Goal: Task Accomplishment & Management: Use online tool/utility

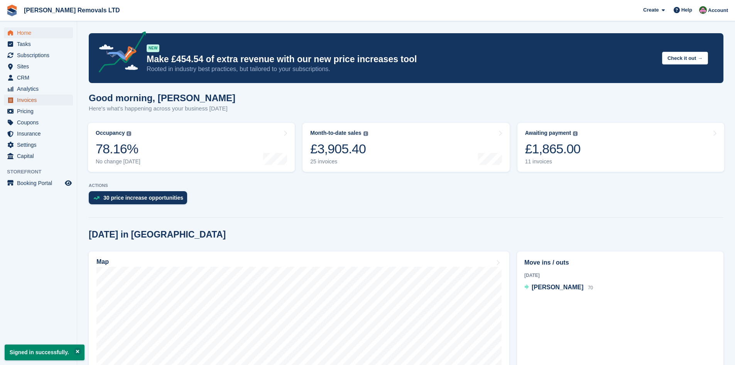
click at [30, 96] on span "Invoices" at bounding box center [40, 100] width 46 height 11
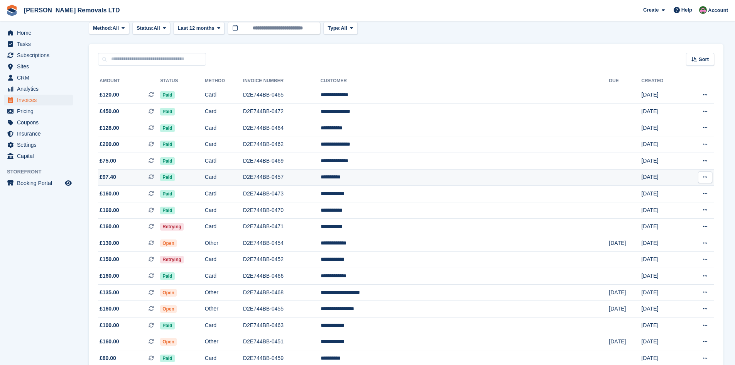
scroll to position [77, 0]
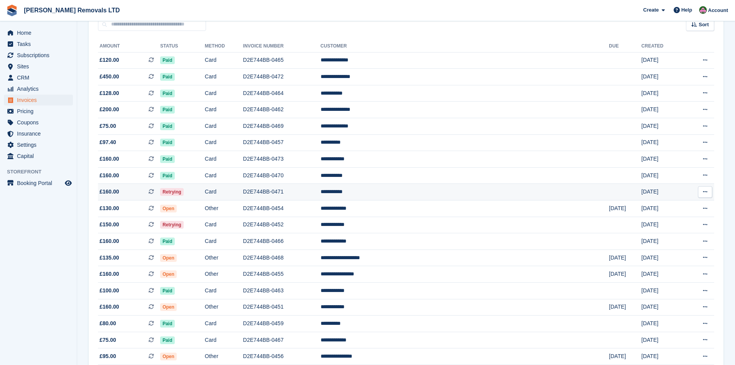
click at [321, 188] on td "D2E744BB-0471" at bounding box center [282, 192] width 78 height 17
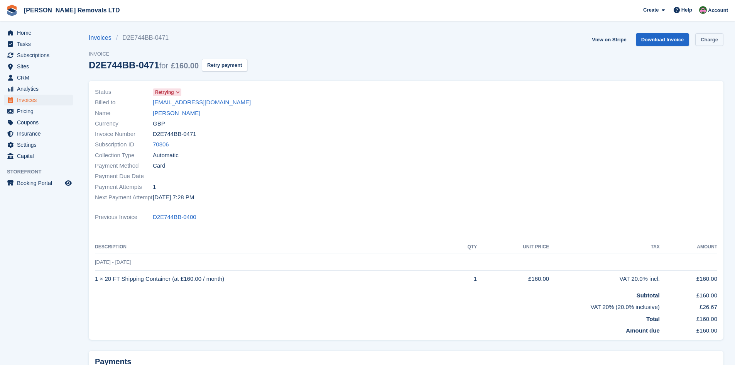
click at [712, 42] on link "Charge" at bounding box center [709, 39] width 28 height 13
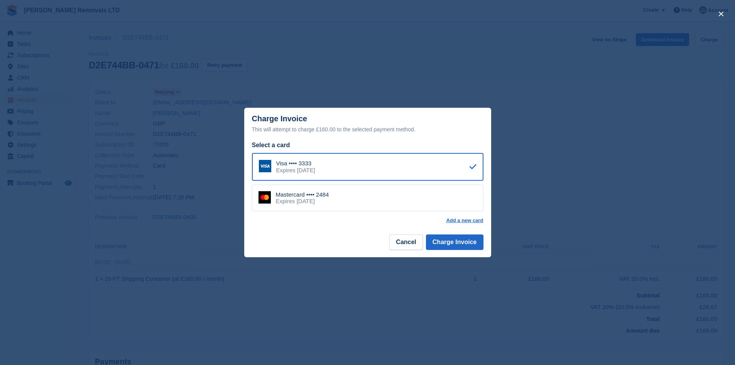
click at [404, 198] on div "Mastercard •••• 2484 Expires [DATE]" at bounding box center [368, 197] width 232 height 27
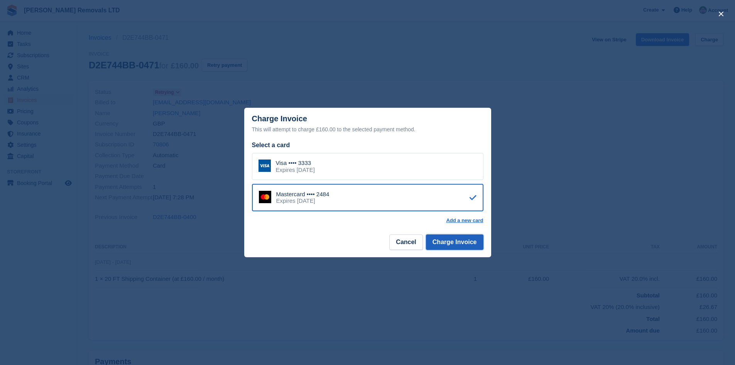
click at [468, 245] on button "Charge Invoice" at bounding box center [454, 241] width 57 height 15
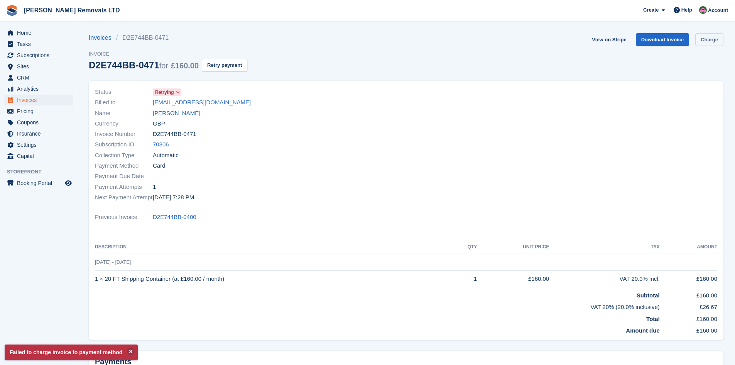
click at [706, 42] on link "Charge" at bounding box center [709, 39] width 28 height 13
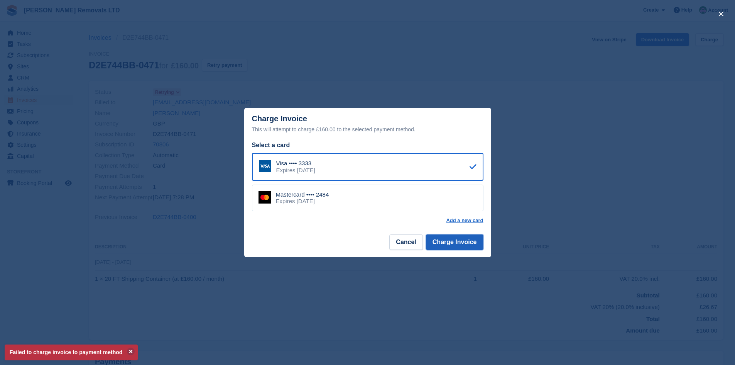
click at [457, 246] on button "Charge Invoice" at bounding box center [454, 241] width 57 height 15
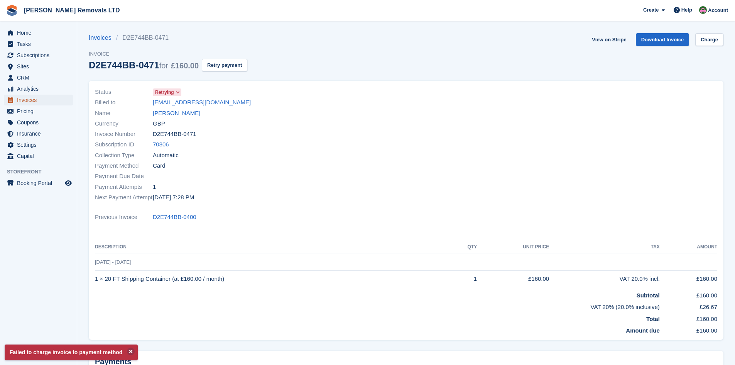
click at [27, 100] on span "Invoices" at bounding box center [40, 100] width 46 height 11
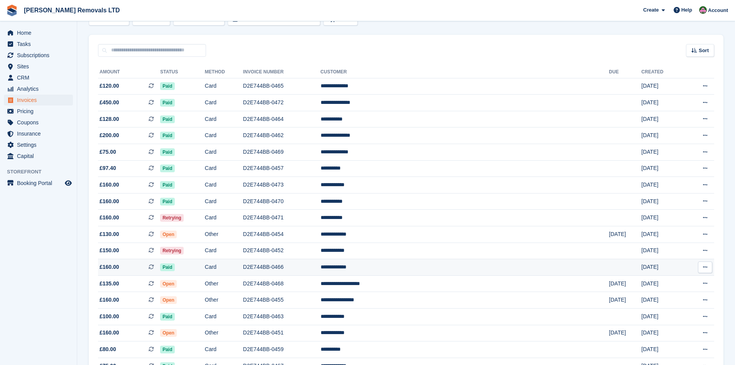
scroll to position [154, 0]
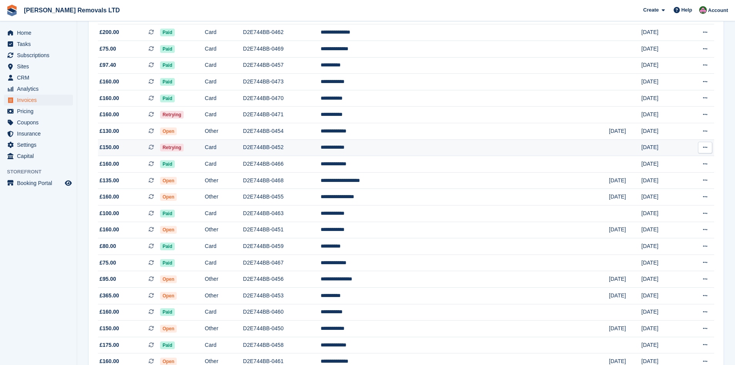
click at [321, 148] on td "D2E744BB-0452" at bounding box center [282, 147] width 78 height 17
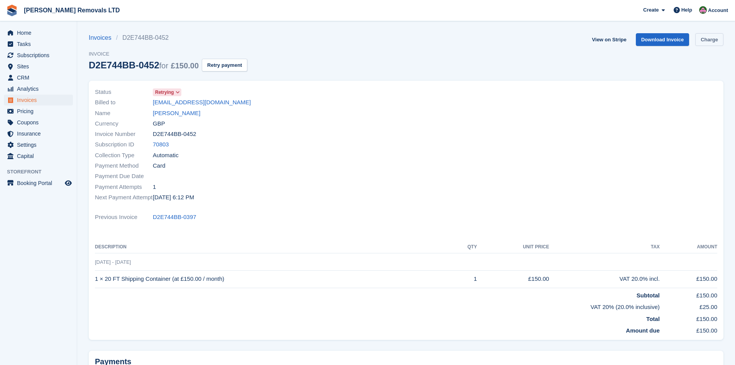
click at [711, 40] on link "Charge" at bounding box center [709, 39] width 28 height 13
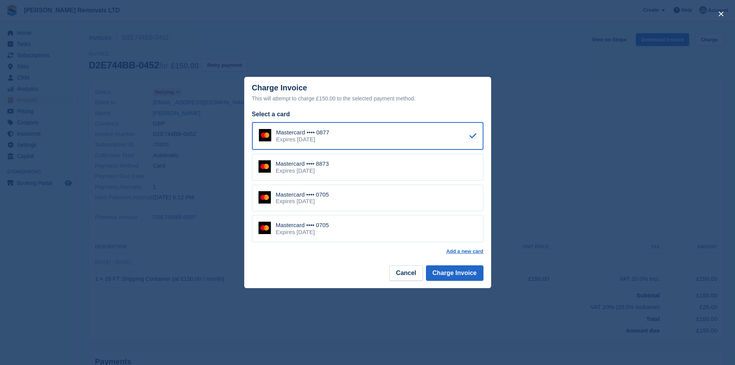
click at [375, 229] on div "Mastercard •••• 0705 Expires April 2030" at bounding box center [368, 228] width 232 height 27
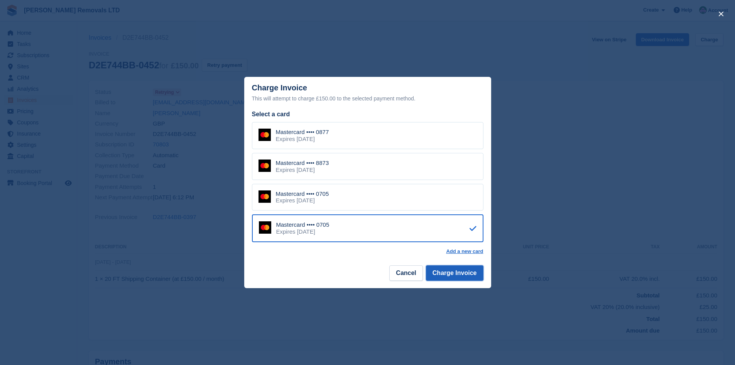
click at [463, 276] on button "Charge Invoice" at bounding box center [454, 272] width 57 height 15
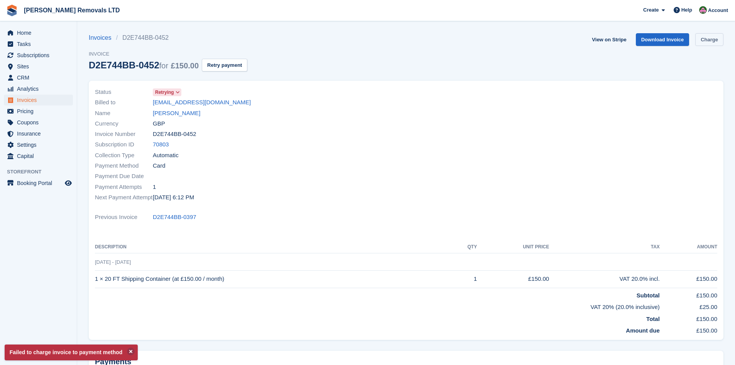
click at [711, 34] on link "Charge" at bounding box center [709, 39] width 28 height 13
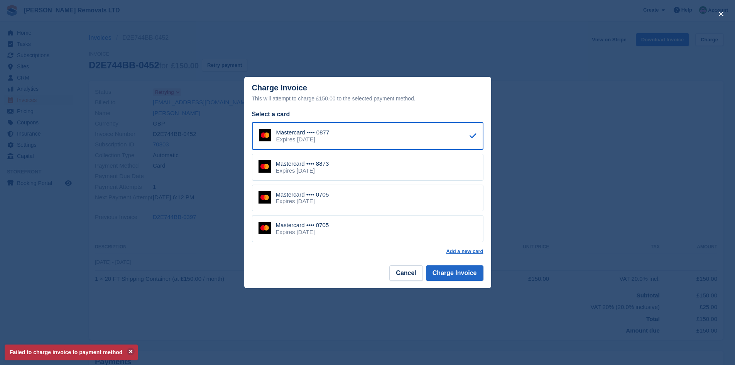
click at [409, 170] on div "Mastercard •••• 8873 Expires June 2030" at bounding box center [368, 167] width 232 height 27
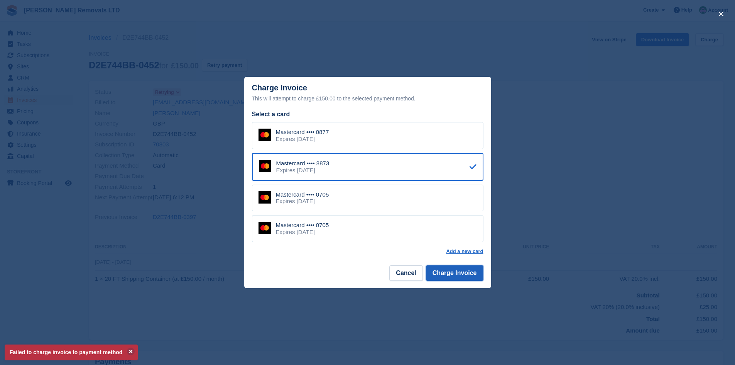
click at [461, 272] on button "Charge Invoice" at bounding box center [454, 272] width 57 height 15
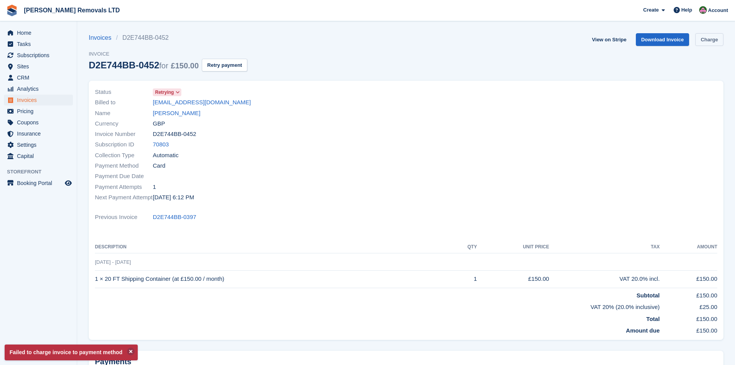
click at [717, 38] on link "Charge" at bounding box center [709, 39] width 28 height 13
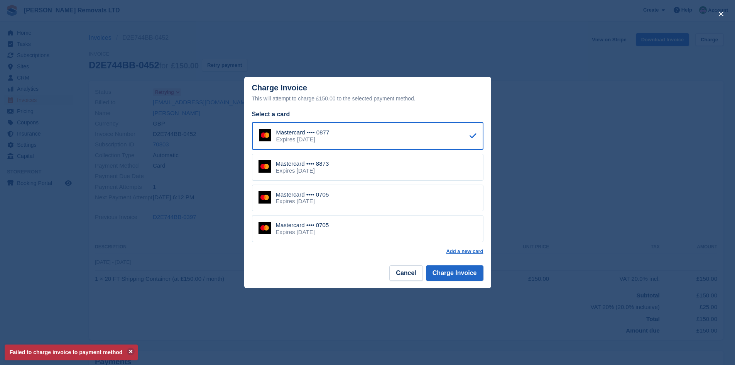
click at [400, 198] on div "Mastercard •••• 0705 Expires April 2030" at bounding box center [368, 197] width 232 height 27
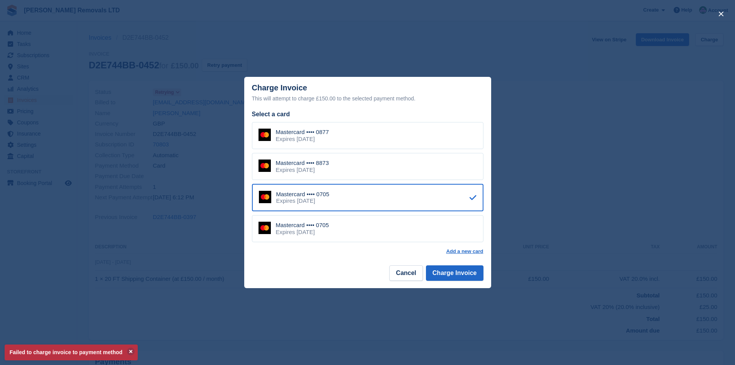
click at [386, 138] on div "Mastercard •••• 0877 Expires April 2029" at bounding box center [368, 135] width 232 height 27
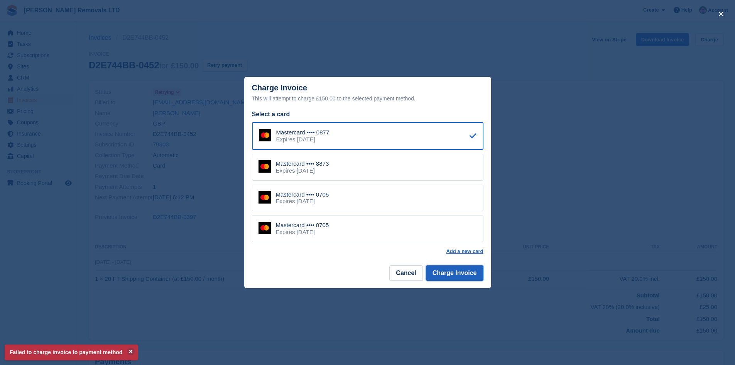
click at [457, 275] on button "Charge Invoice" at bounding box center [454, 272] width 57 height 15
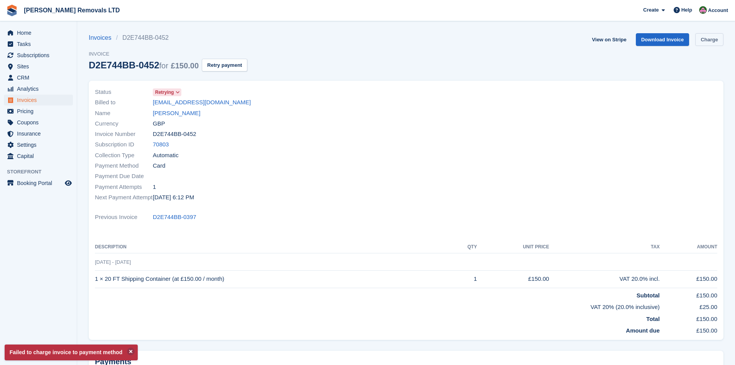
click at [712, 40] on link "Charge" at bounding box center [709, 39] width 28 height 13
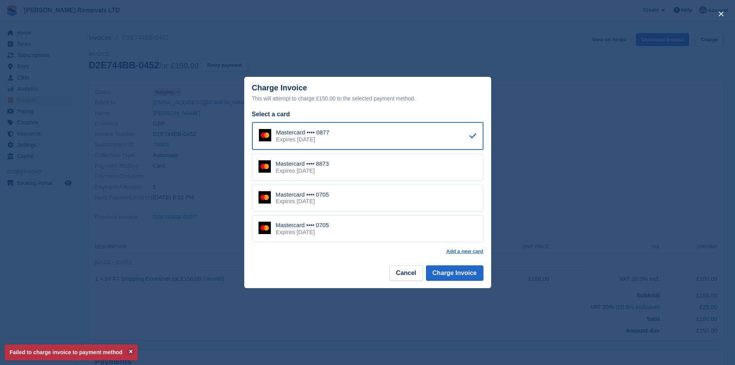
click at [397, 166] on div "Mastercard •••• 8873 Expires June 2030" at bounding box center [368, 167] width 232 height 27
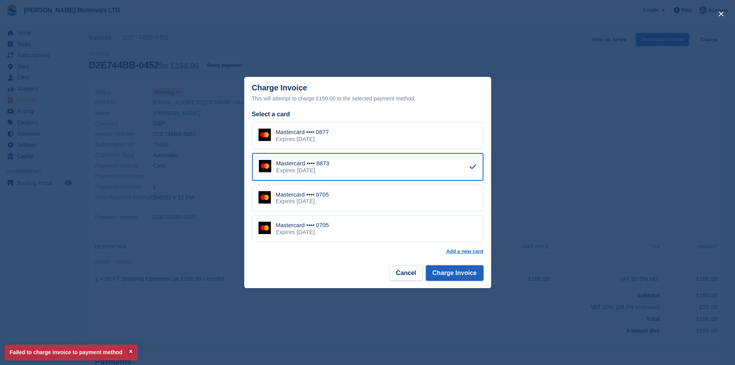
click at [472, 280] on button "Charge Invoice" at bounding box center [454, 272] width 57 height 15
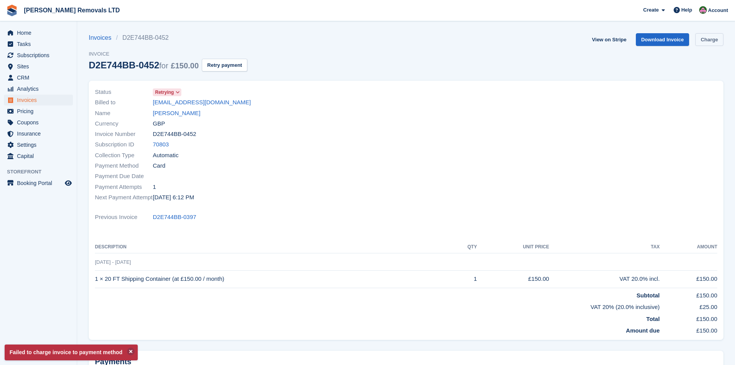
click at [712, 40] on link "Charge" at bounding box center [709, 39] width 28 height 13
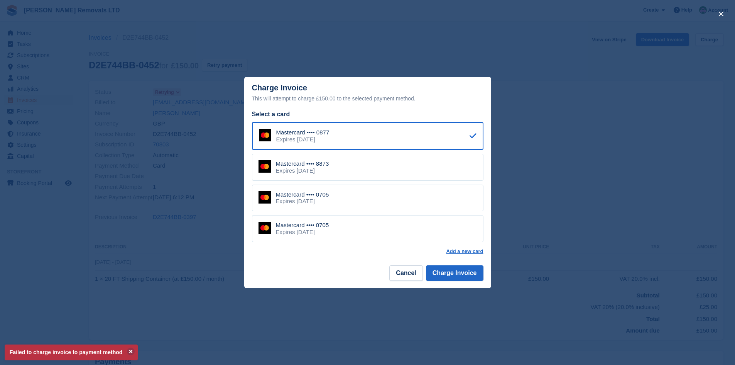
click at [427, 196] on div "Mastercard •••• 0705 Expires April 2030" at bounding box center [368, 197] width 232 height 27
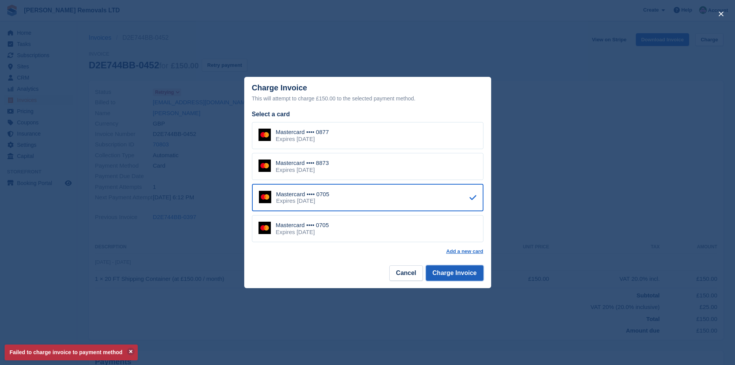
click at [455, 274] on button "Charge Invoice" at bounding box center [454, 272] width 57 height 15
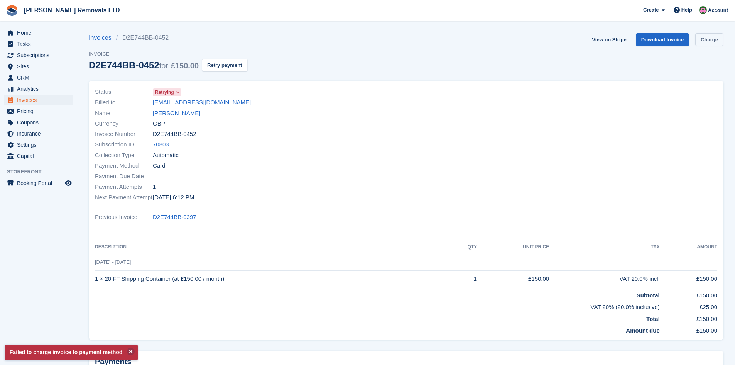
click at [705, 43] on link "Charge" at bounding box center [709, 39] width 28 height 13
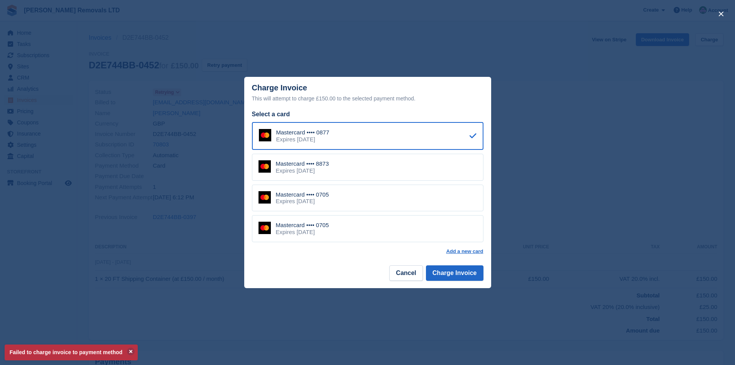
click at [347, 235] on div "Mastercard •••• 0705 Expires April 2030" at bounding box center [368, 228] width 232 height 27
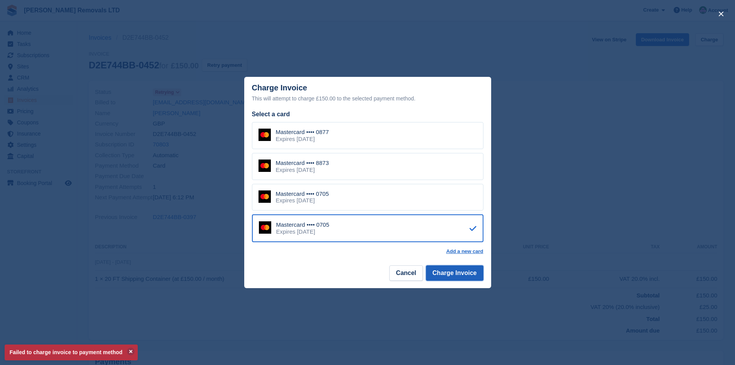
click at [460, 276] on button "Charge Invoice" at bounding box center [454, 272] width 57 height 15
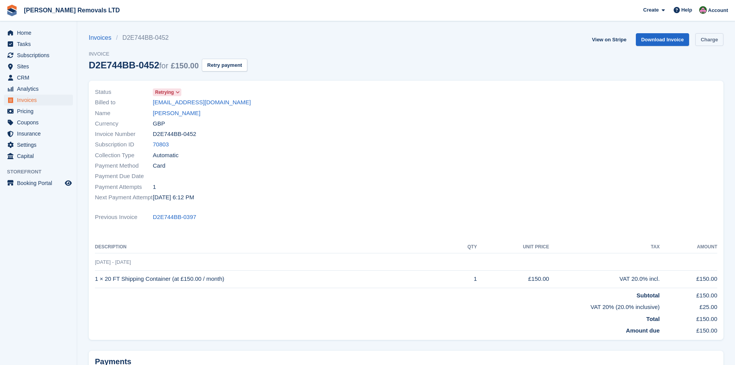
click at [704, 35] on link "Charge" at bounding box center [709, 39] width 28 height 13
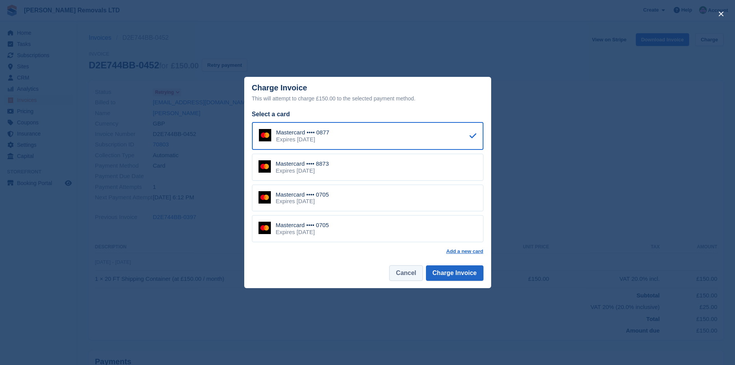
click at [402, 270] on button "Cancel" at bounding box center [405, 272] width 33 height 15
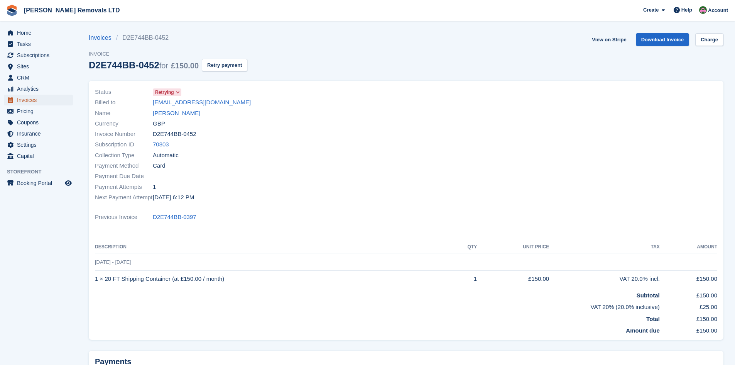
click at [25, 97] on span "Invoices" at bounding box center [40, 100] width 46 height 11
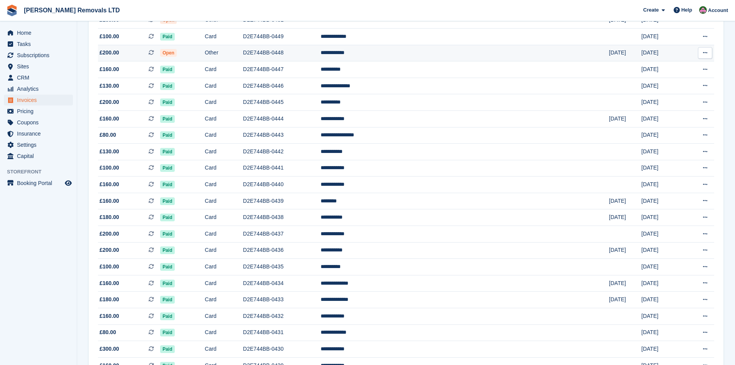
scroll to position [309, 0]
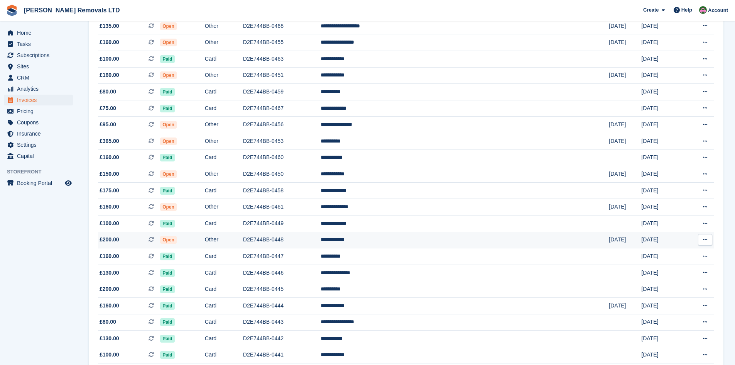
click at [321, 243] on td "D2E744BB-0448" at bounding box center [282, 240] width 78 height 17
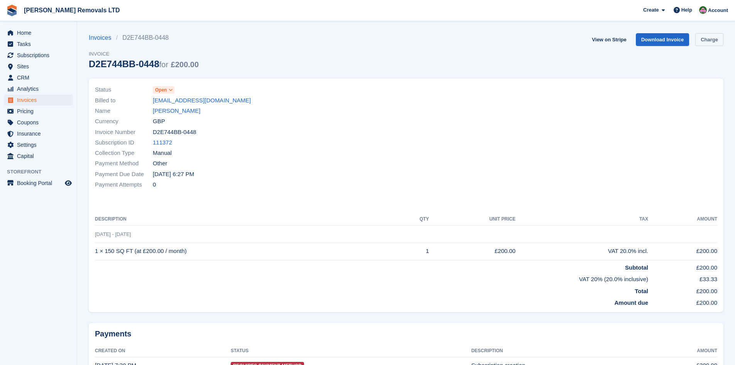
click at [710, 39] on link "Charge" at bounding box center [709, 39] width 28 height 13
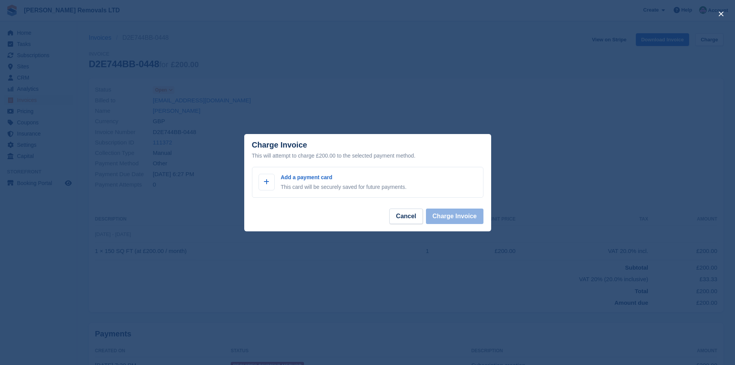
click at [406, 226] on footer "Cancel Charge Invoice" at bounding box center [367, 219] width 247 height 24
click at [407, 221] on button "Cancel" at bounding box center [405, 215] width 33 height 15
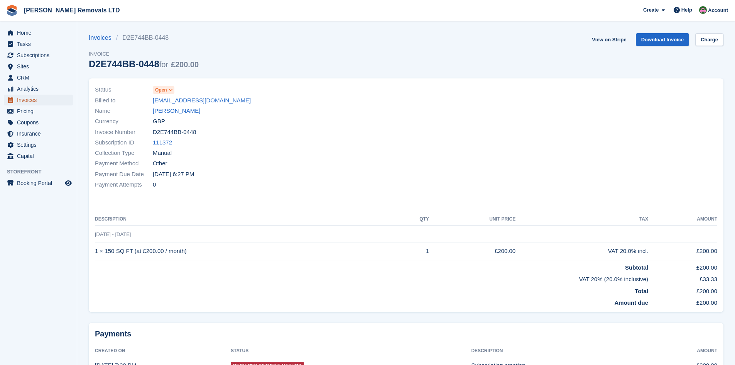
click at [25, 98] on span "Invoices" at bounding box center [40, 100] width 46 height 11
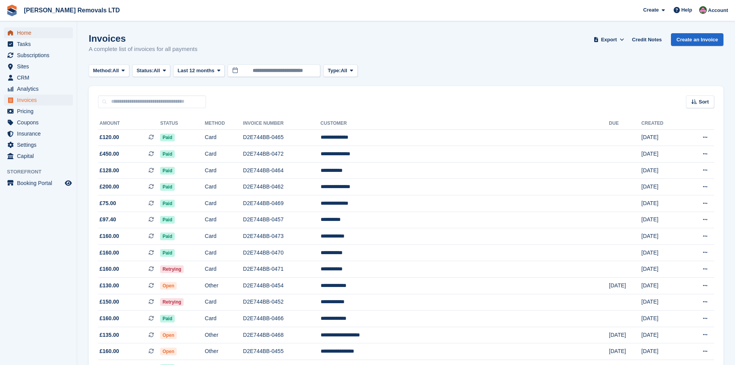
click at [29, 30] on span "Home" at bounding box center [40, 32] width 46 height 11
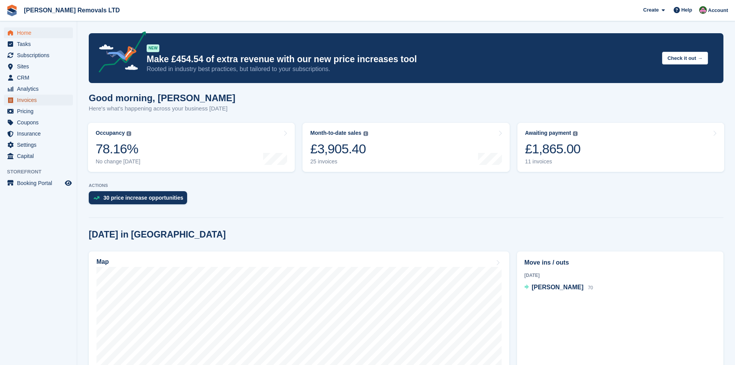
click at [27, 98] on span "Invoices" at bounding box center [40, 100] width 46 height 11
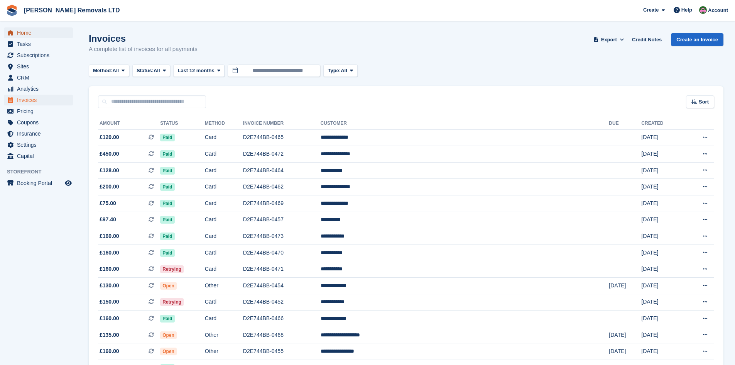
click at [32, 30] on span "Home" at bounding box center [40, 32] width 46 height 11
